Goal: Task Accomplishment & Management: Complete application form

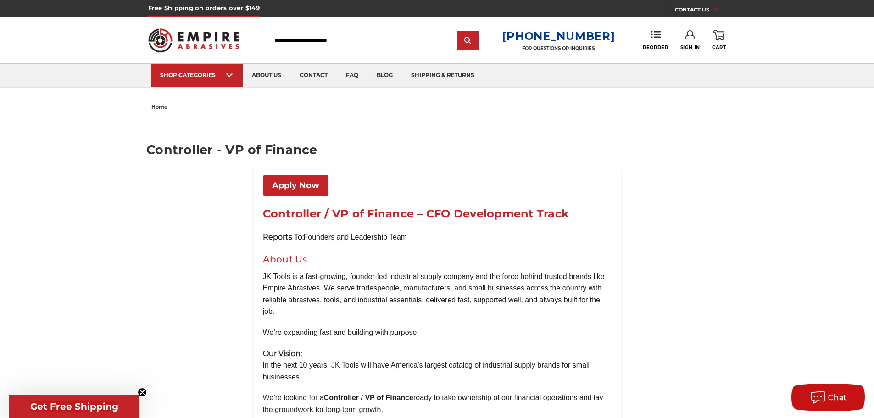
click at [301, 186] on link "Apply Now" at bounding box center [296, 186] width 66 height 22
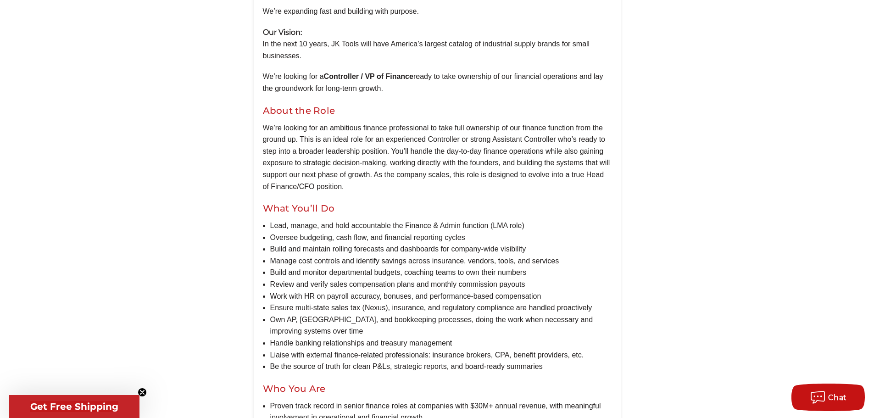
scroll to position [367, 0]
